Goal: Information Seeking & Learning: Learn about a topic

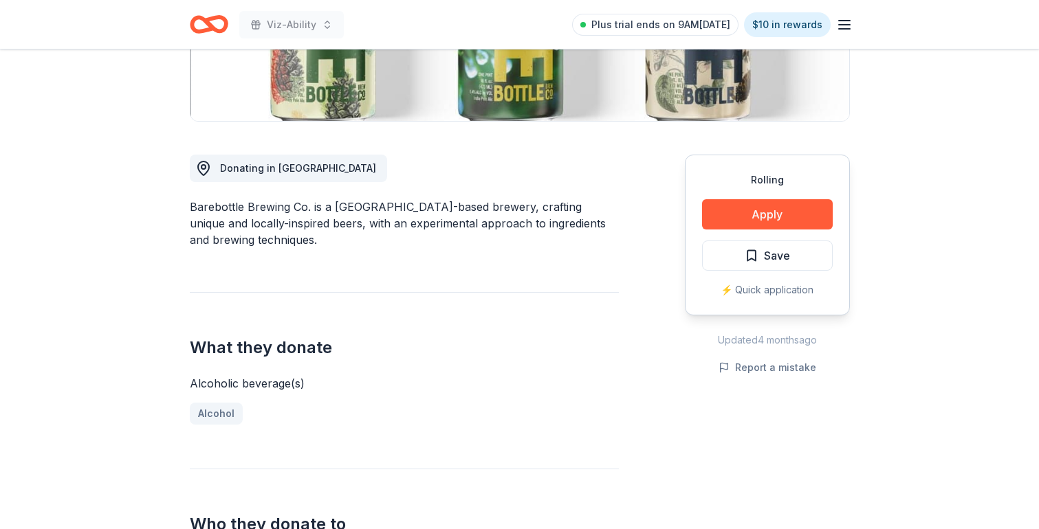
scroll to position [310, 0]
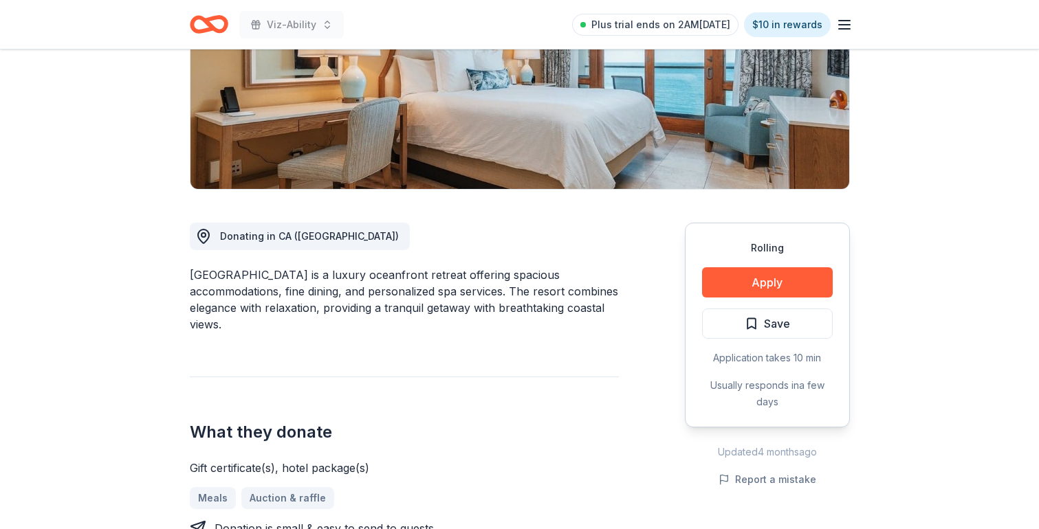
scroll to position [230, 0]
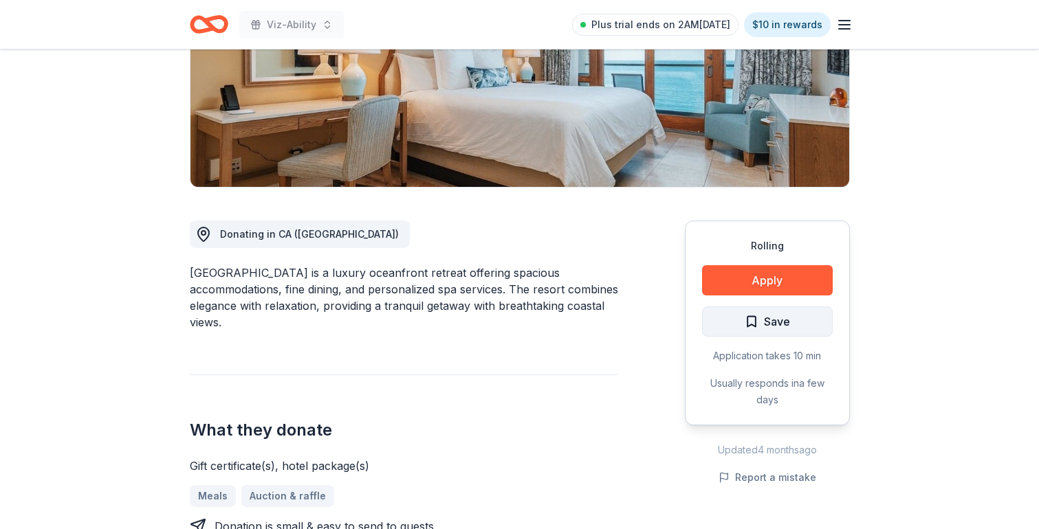
click at [758, 322] on span "Save" at bounding box center [767, 322] width 45 height 18
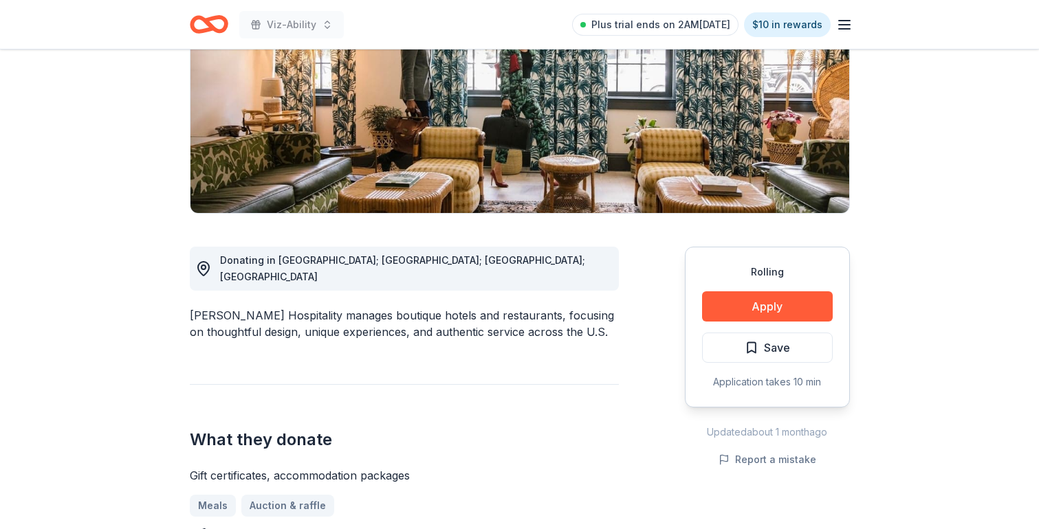
scroll to position [210, 0]
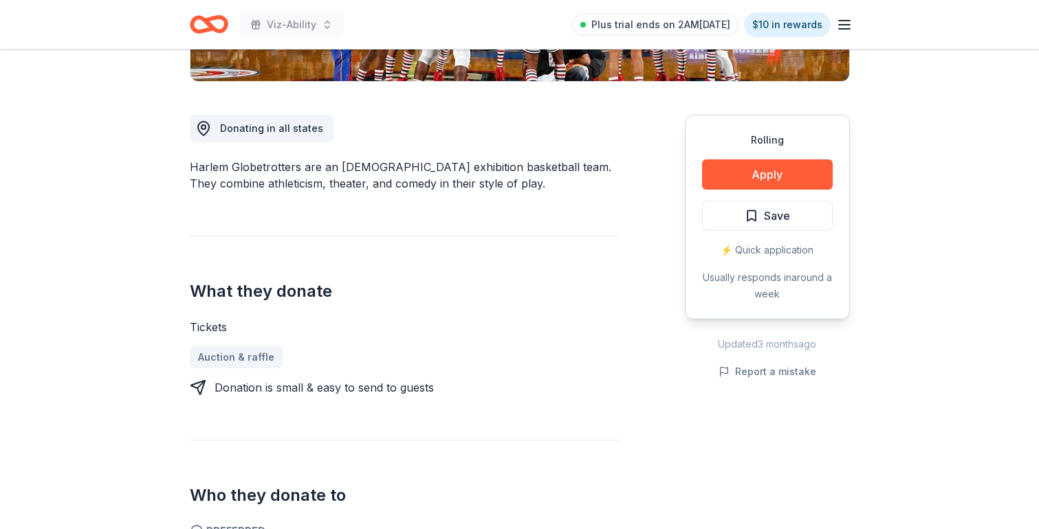
scroll to position [350, 0]
